Goal: Check status: Check status

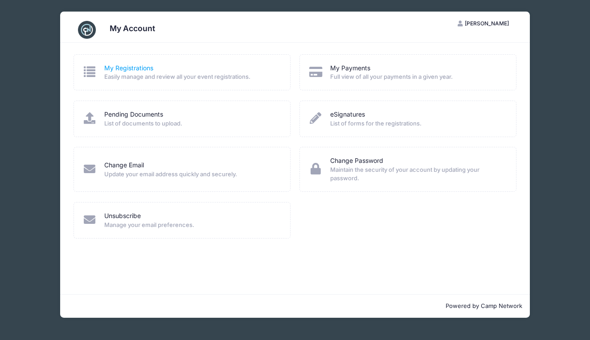
click at [140, 68] on link "My Registrations" at bounding box center [128, 68] width 49 height 9
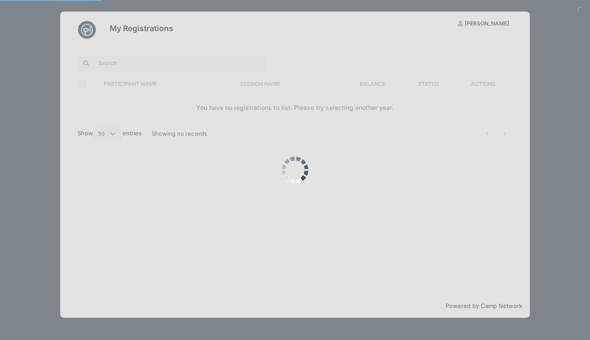
select select "50"
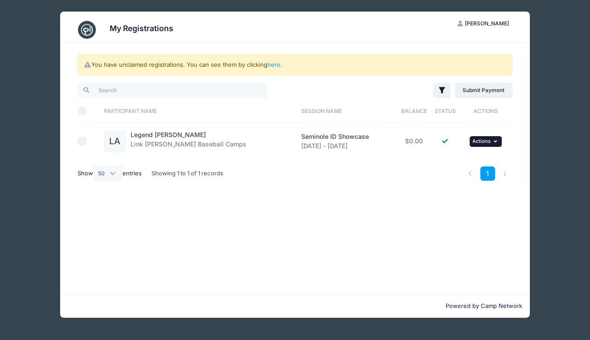
click at [488, 141] on button "... Actions" at bounding box center [486, 141] width 32 height 11
click at [460, 158] on link "View Registration" at bounding box center [454, 161] width 81 height 17
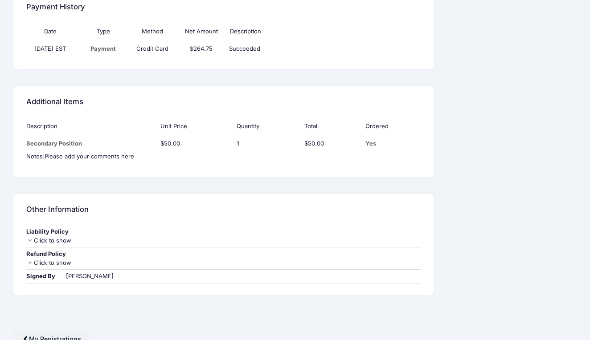
scroll to position [712, 0]
click at [48, 259] on div "Click to show" at bounding box center [223, 263] width 394 height 9
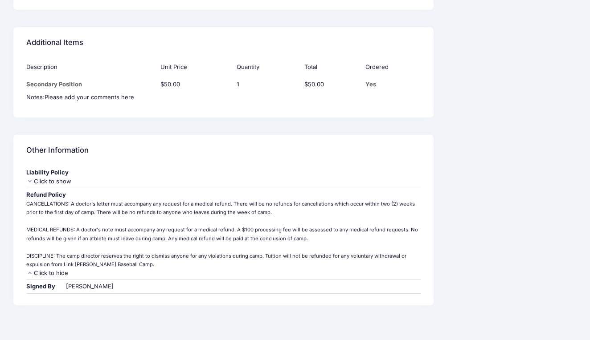
scroll to position [775, 0]
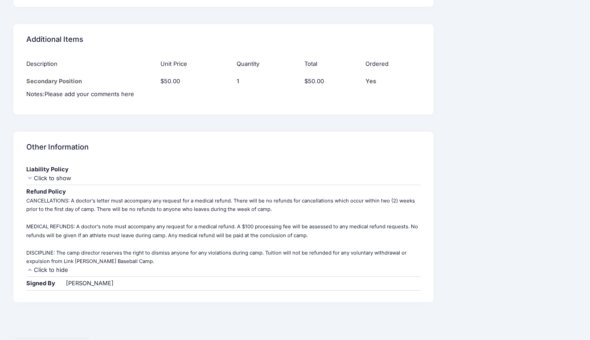
click at [52, 174] on div "Click to show" at bounding box center [223, 178] width 394 height 9
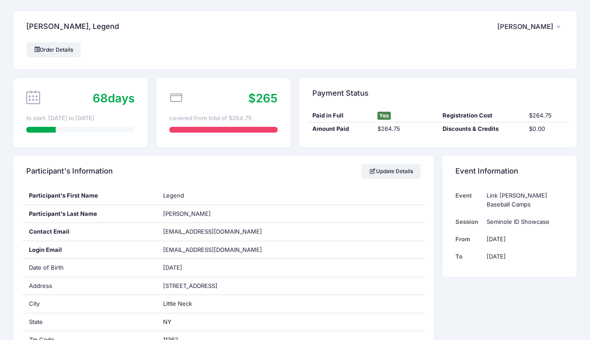
scroll to position [0, 0]
click at [66, 47] on link "Order Details" at bounding box center [53, 49] width 54 height 15
